Goal: Task Accomplishment & Management: Complete application form

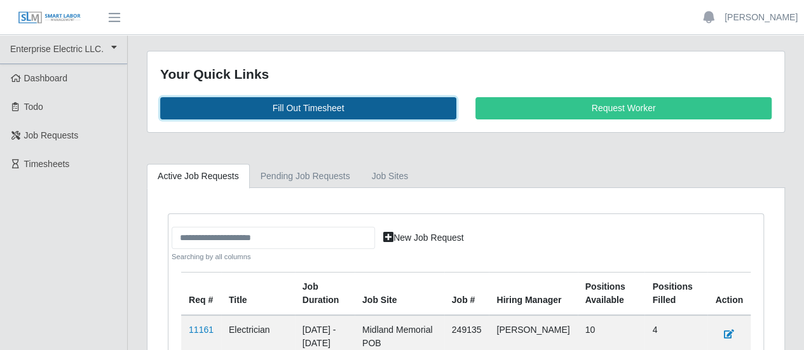
click at [222, 105] on link "Fill Out Timesheet" at bounding box center [308, 108] width 296 height 22
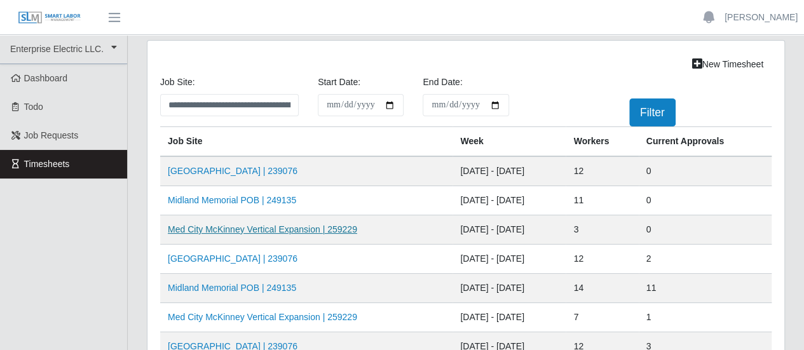
click at [204, 229] on link "Med City McKinney Vertical Expansion | 259229" at bounding box center [263, 229] width 190 height 10
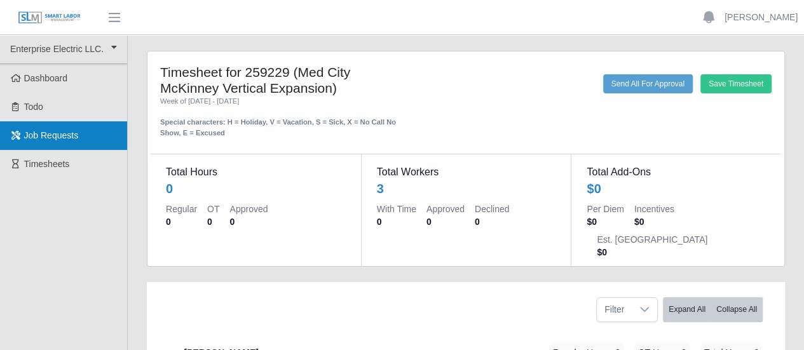
click at [66, 132] on span "Job Requests" at bounding box center [51, 135] width 55 height 10
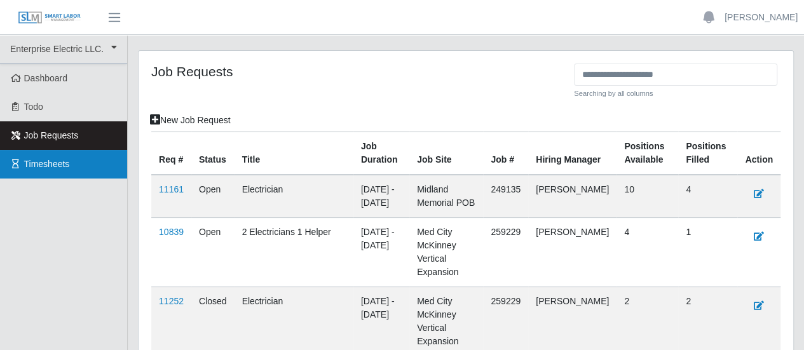
click at [45, 162] on span "Timesheets" at bounding box center [47, 164] width 46 height 10
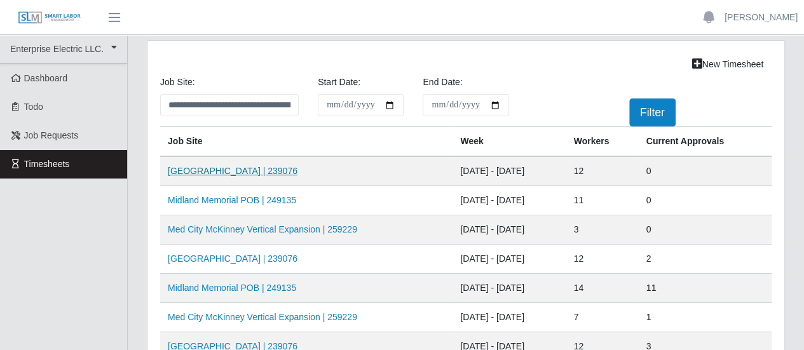
drag, startPoint x: 224, startPoint y: 172, endPoint x: 240, endPoint y: 172, distance: 15.9
click at [225, 172] on link "Midland Memorial INFILL | 239076" at bounding box center [233, 171] width 130 height 10
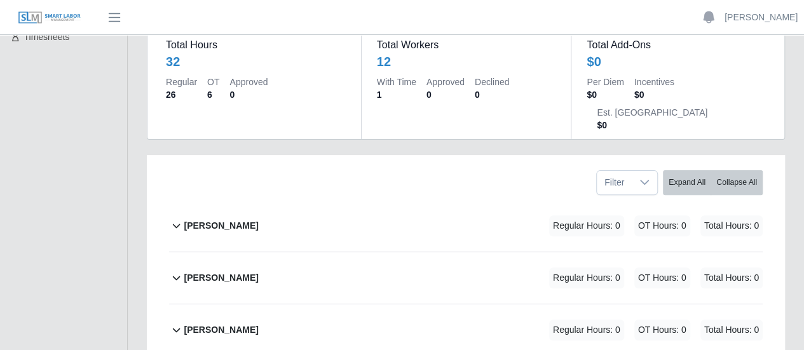
scroll to position [191, 0]
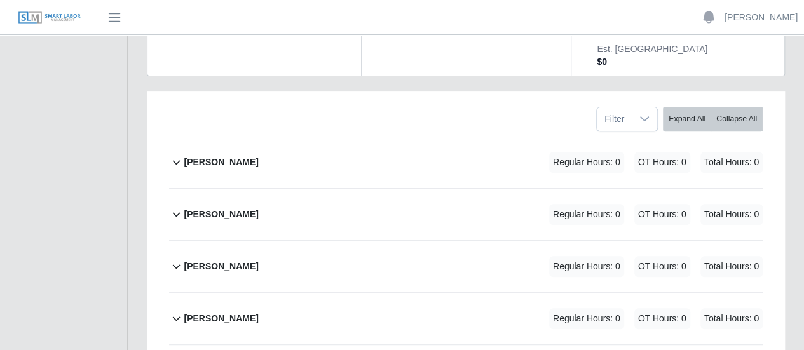
click at [182, 207] on icon at bounding box center [176, 214] width 15 height 15
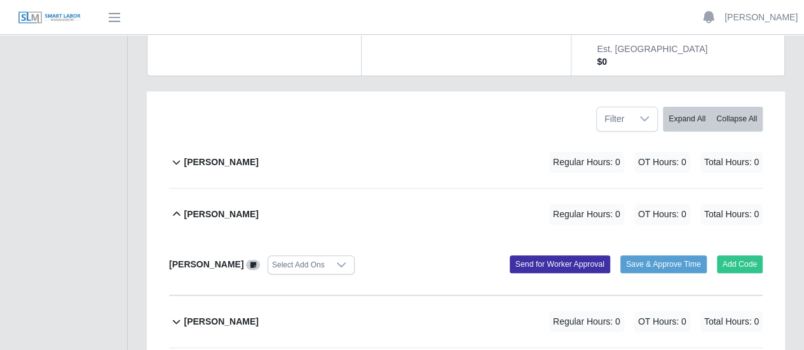
click at [175, 207] on icon at bounding box center [176, 214] width 15 height 15
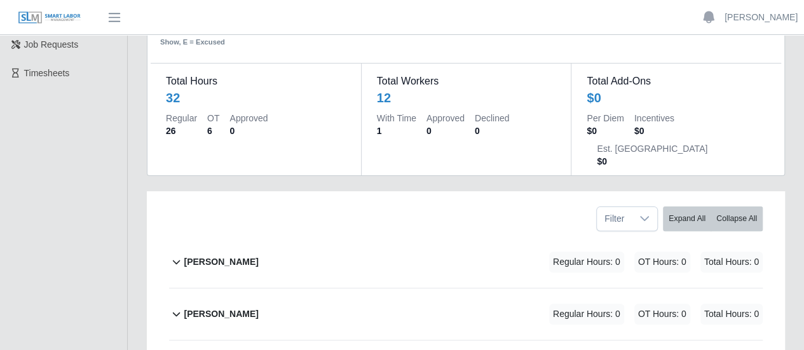
scroll to position [0, 0]
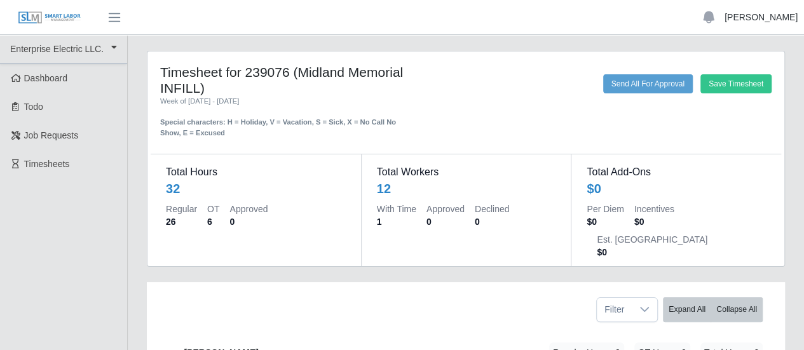
click at [756, 17] on link "[PERSON_NAME]" at bounding box center [761, 17] width 73 height 13
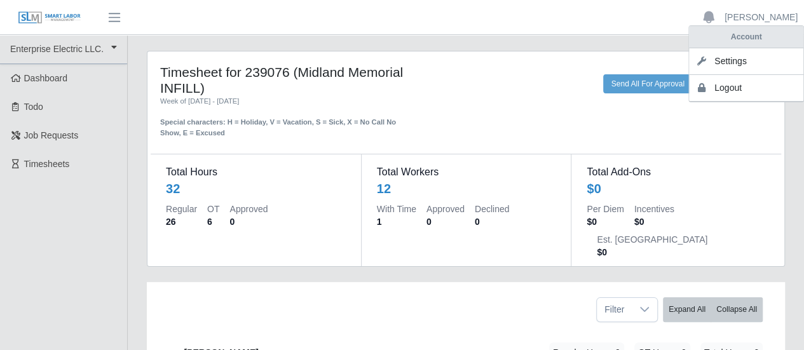
click at [519, 100] on div "Save Timesheet Send All For Approval" at bounding box center [597, 106] width 368 height 64
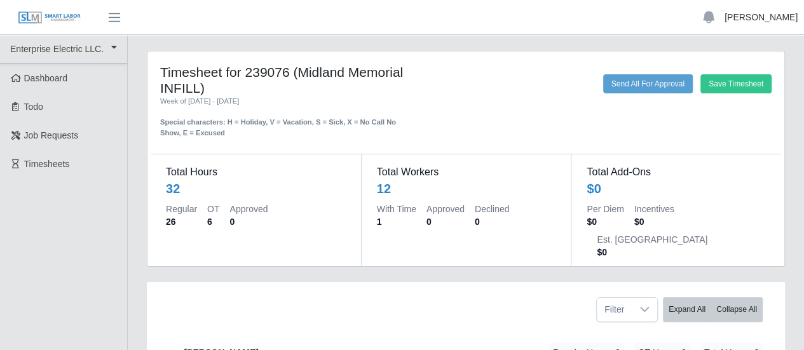
click at [756, 18] on link "[PERSON_NAME]" at bounding box center [761, 17] width 73 height 13
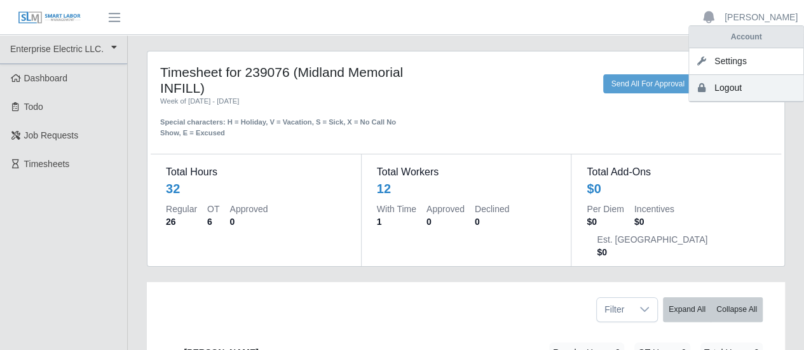
click at [730, 86] on link "Logout" at bounding box center [746, 88] width 114 height 27
